Goal: Check status: Check status

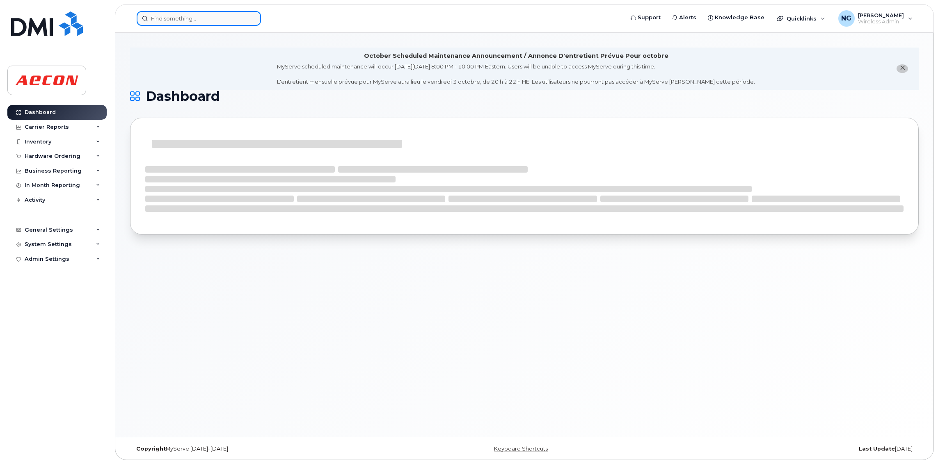
click at [233, 23] on input at bounding box center [199, 18] width 124 height 15
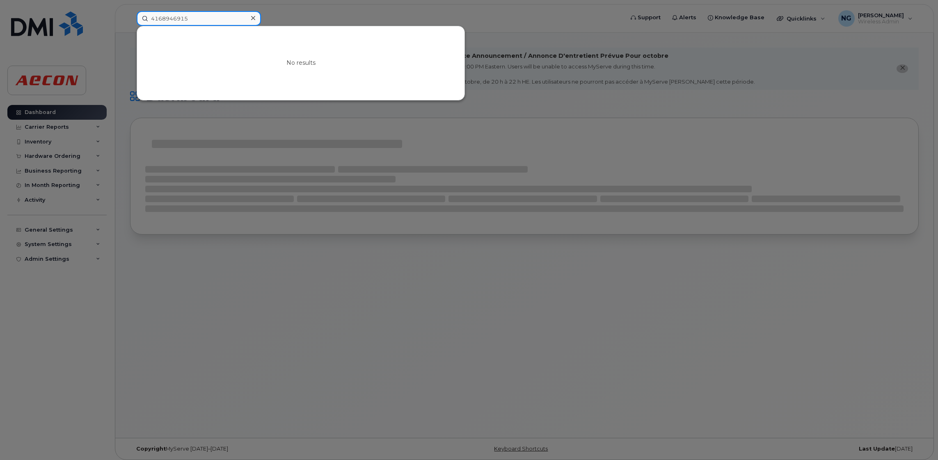
type input "4168946915"
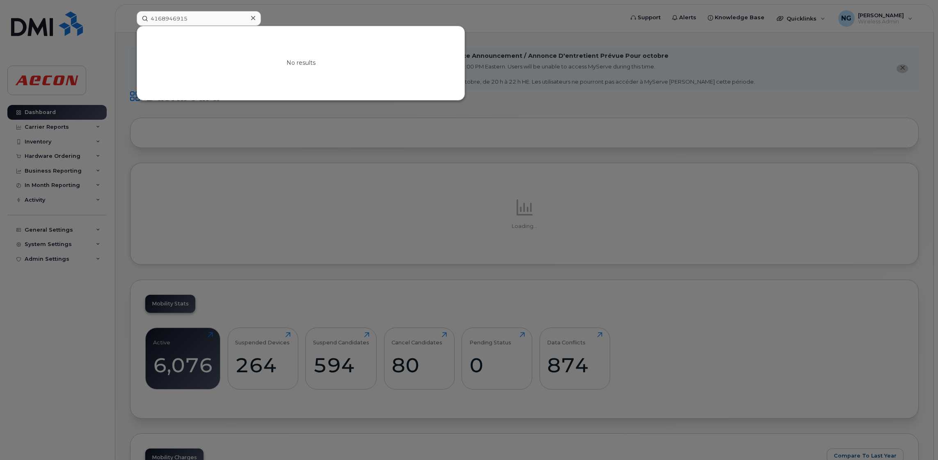
click at [250, 54] on div "No results" at bounding box center [300, 63] width 327 height 74
click at [250, 12] on div at bounding box center [253, 18] width 12 height 12
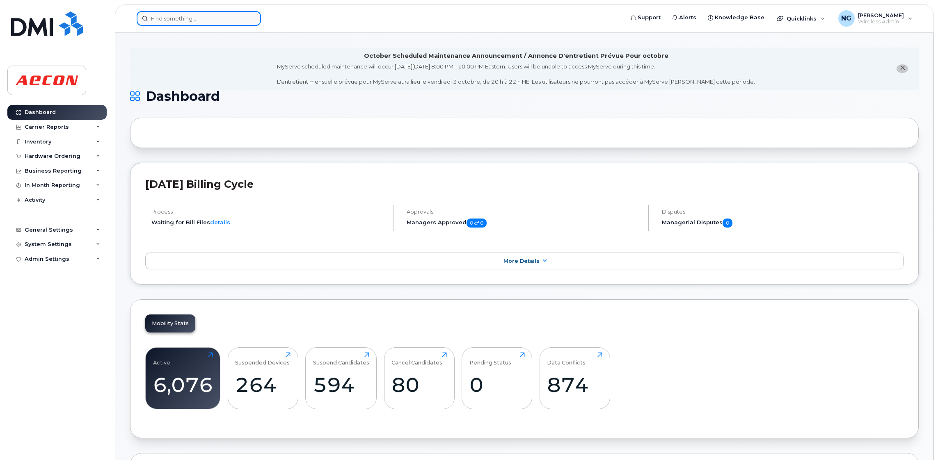
click at [190, 18] on input at bounding box center [199, 18] width 124 height 15
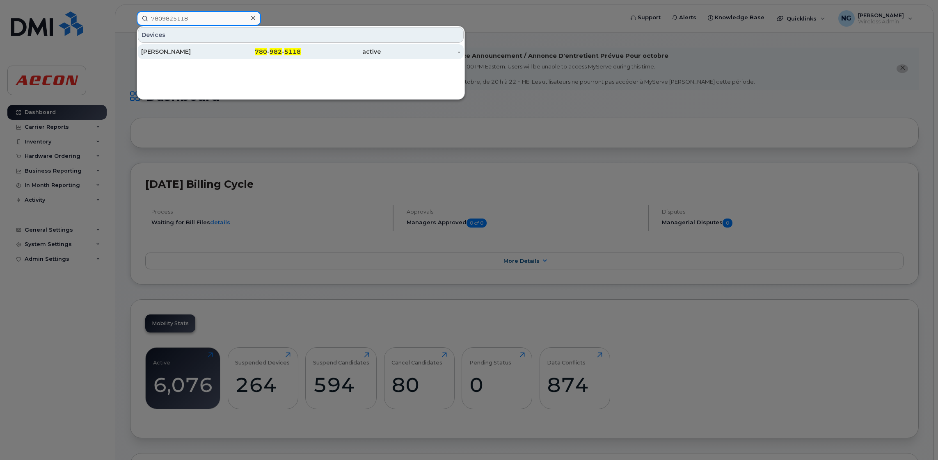
type input "7809825118"
click at [263, 54] on span "780" at bounding box center [261, 51] width 12 height 7
